Goal: Information Seeking & Learning: Learn about a topic

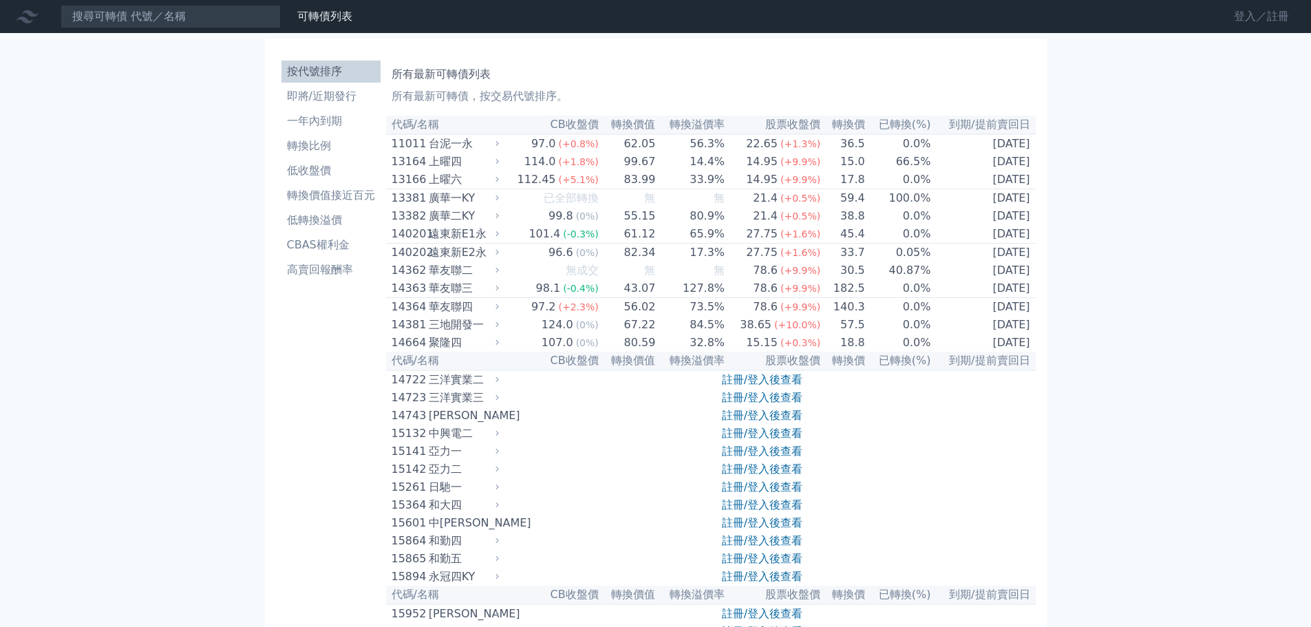
click at [1251, 14] on link "登入／註冊" at bounding box center [1261, 17] width 77 height 22
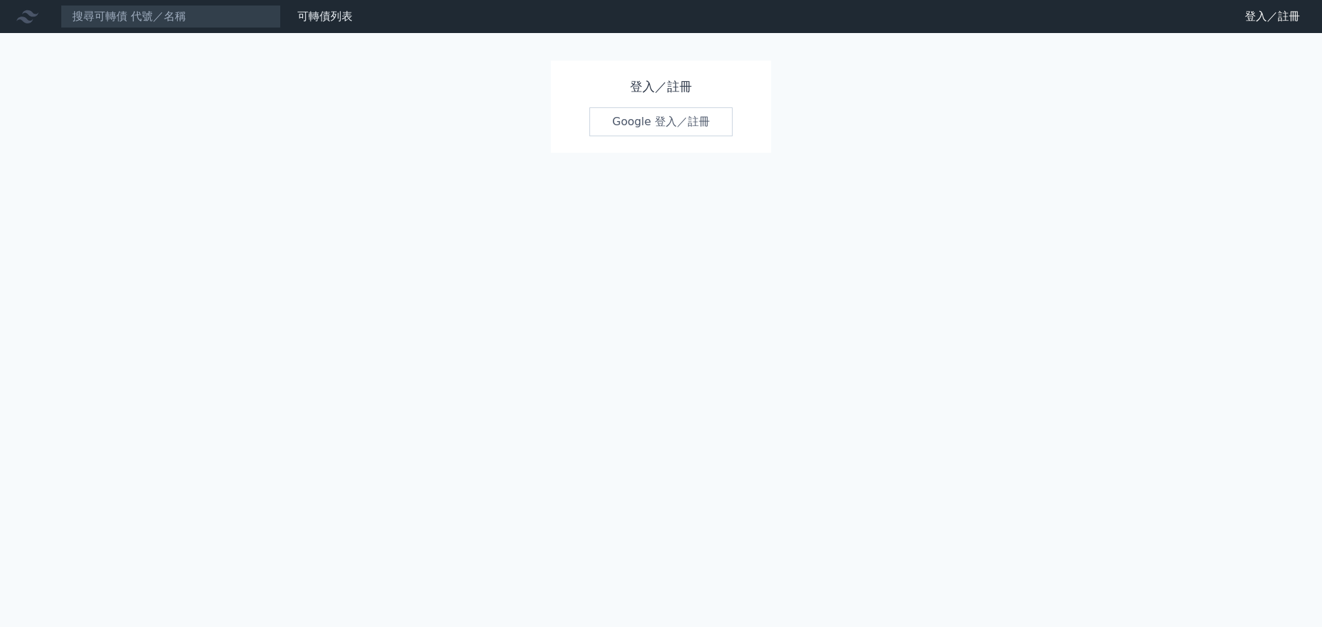
click at [682, 129] on link "Google 登入／註冊" at bounding box center [660, 121] width 143 height 29
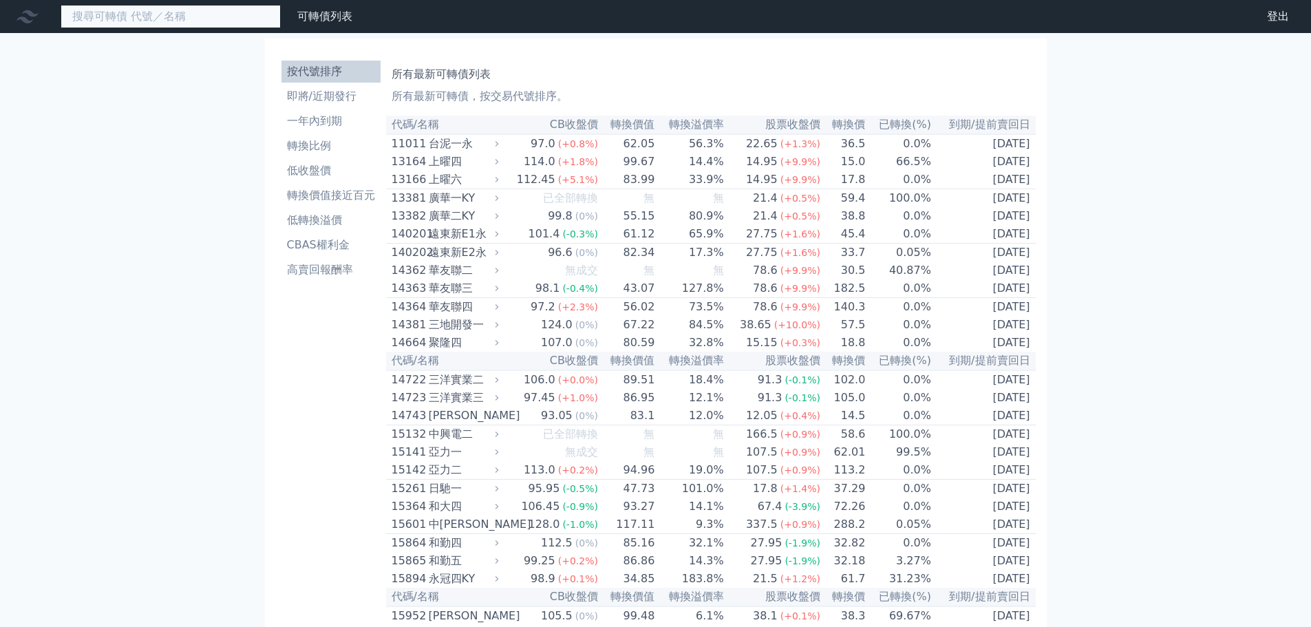
click at [213, 15] on input at bounding box center [171, 16] width 220 height 23
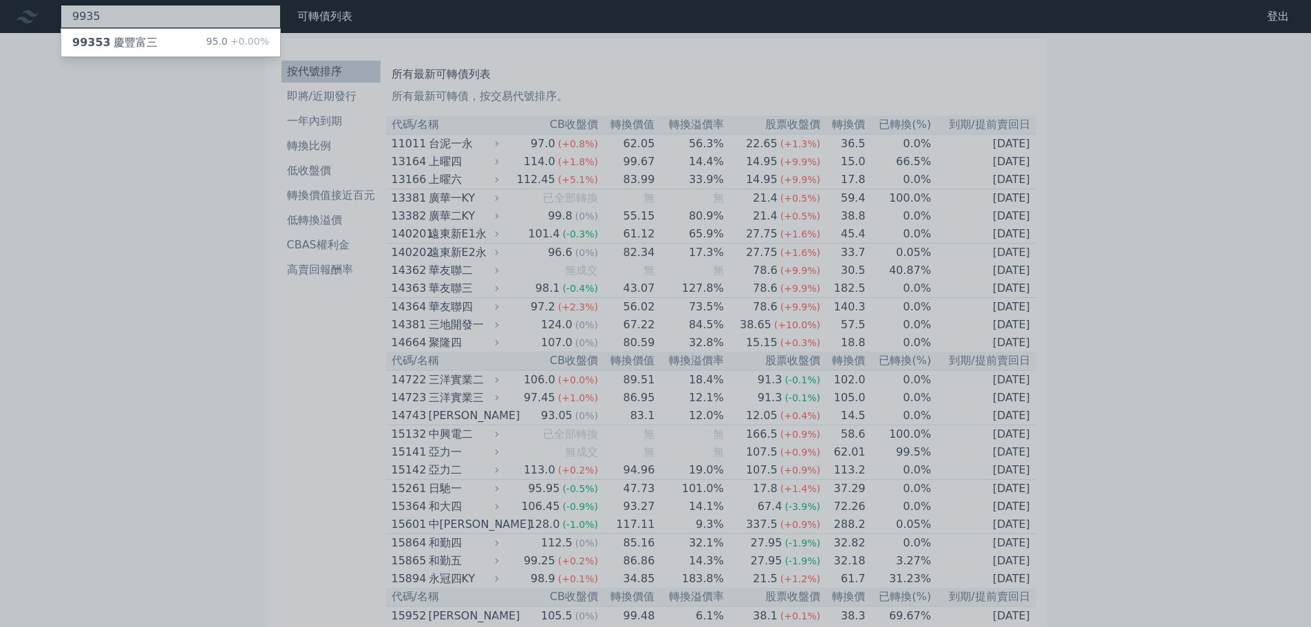
type input "9935"
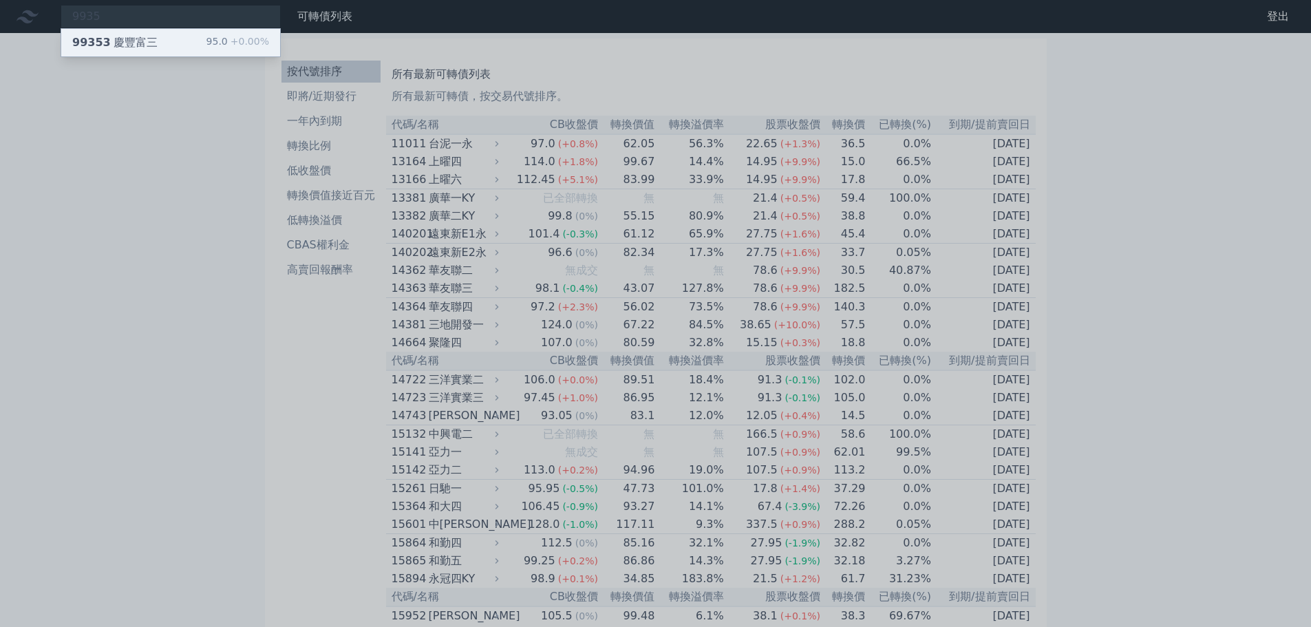
click at [178, 48] on div "99353 慶豐富三 95.0 +0.00%" at bounding box center [170, 43] width 219 height 28
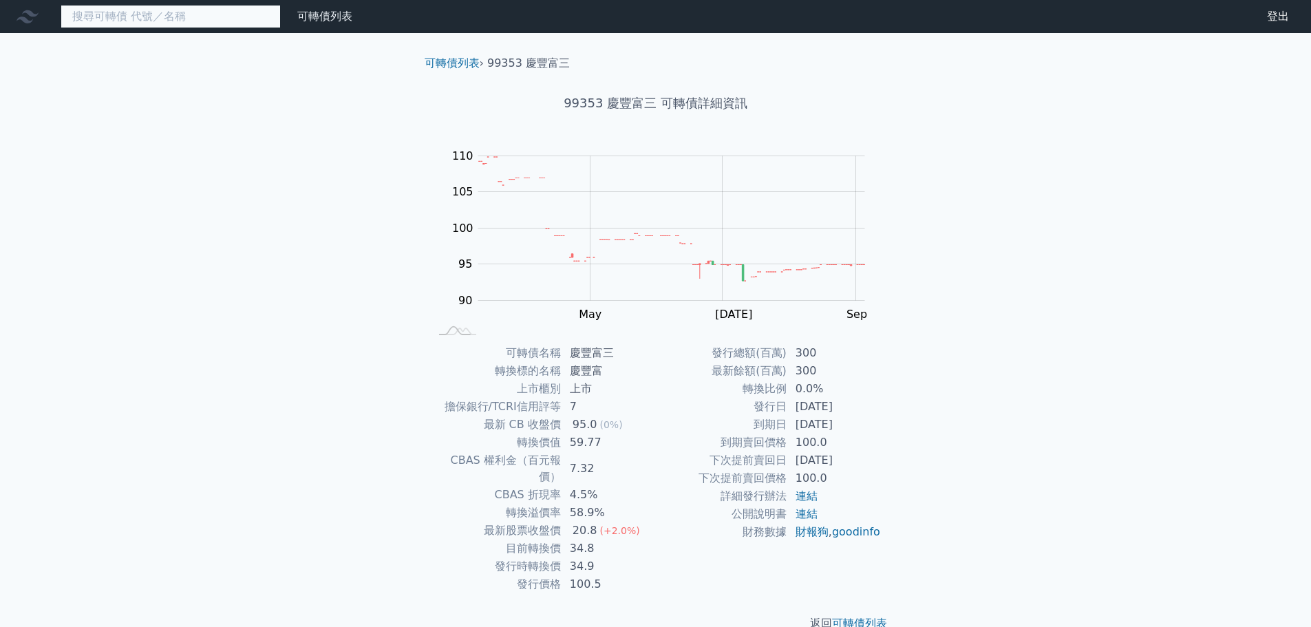
click at [193, 17] on input at bounding box center [171, 16] width 220 height 23
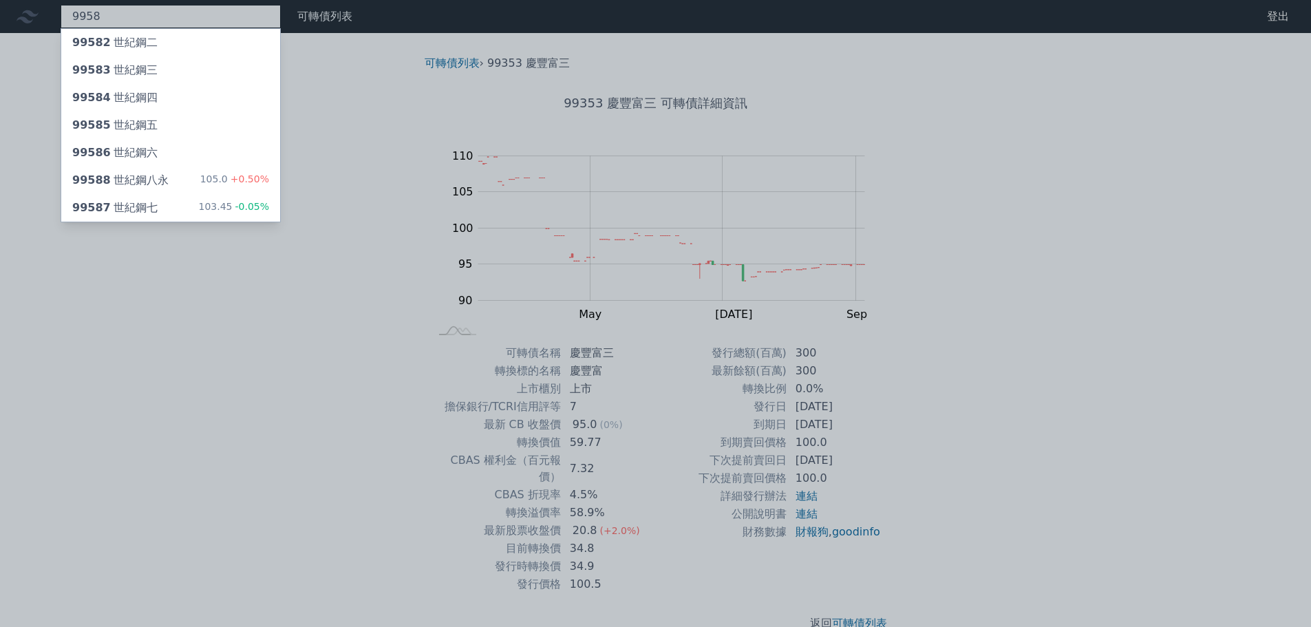
type input "9958"
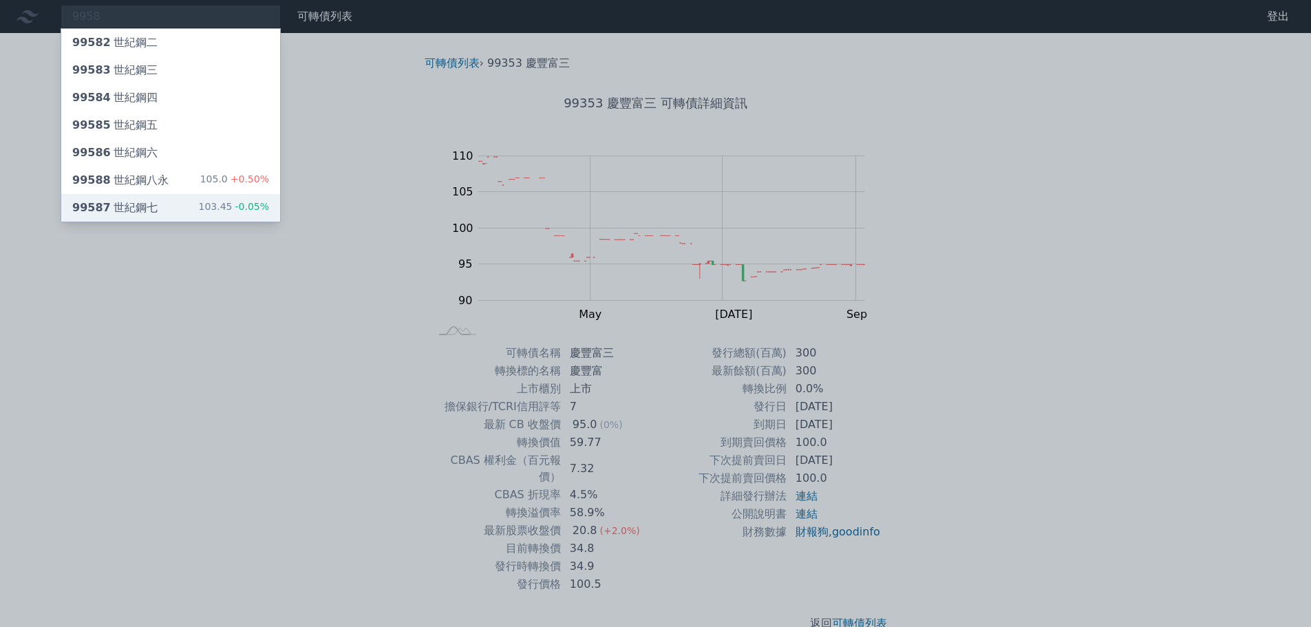
click at [180, 209] on div "99587 世紀鋼七 103.45 -0.05%" at bounding box center [170, 208] width 219 height 28
